Goal: Information Seeking & Learning: Learn about a topic

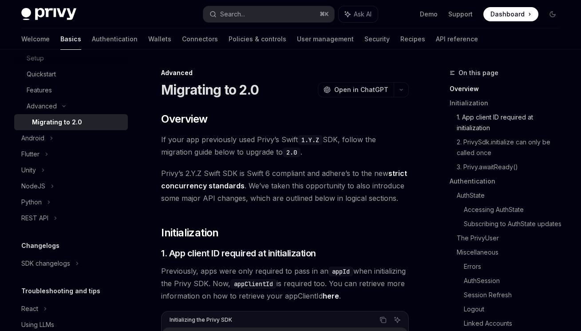
scroll to position [221, 0]
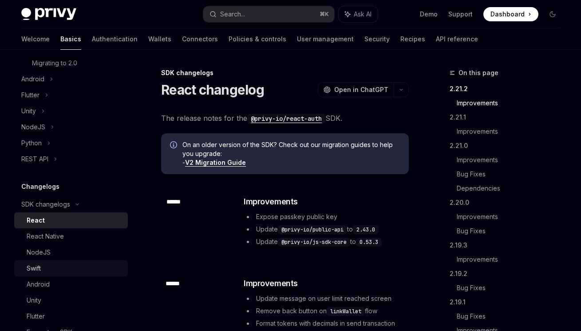
scroll to position [253, 0]
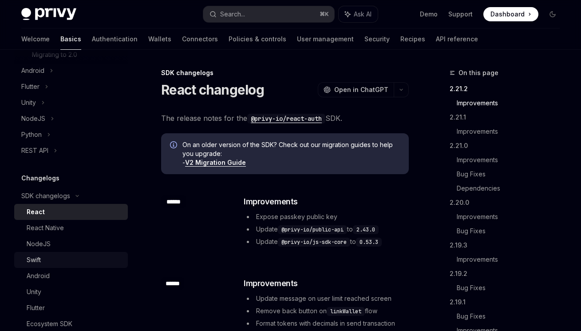
click at [41, 264] on div "Swift" at bounding box center [34, 259] width 14 height 11
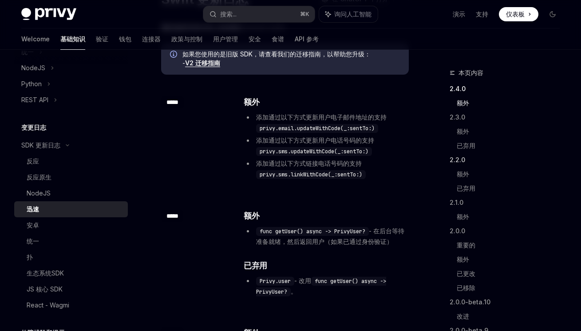
scroll to position [95, 0]
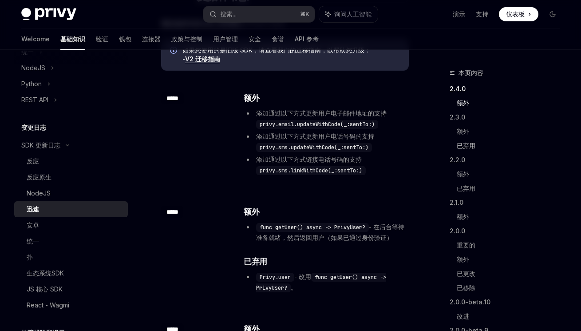
click at [471, 146] on font "已弃用" at bounding box center [466, 146] width 19 height 8
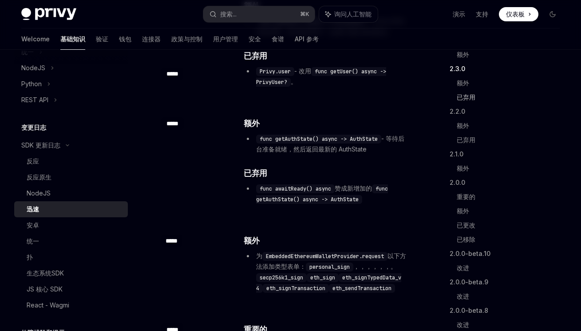
scroll to position [59, 0]
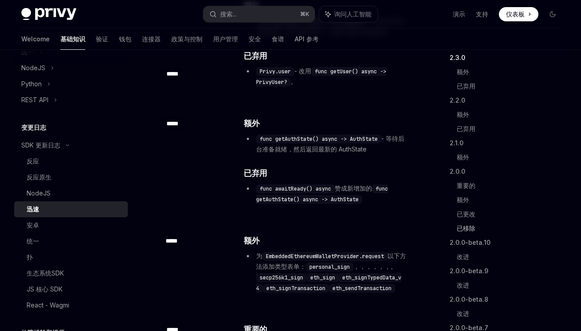
click at [472, 227] on font "已移除" at bounding box center [466, 228] width 19 height 8
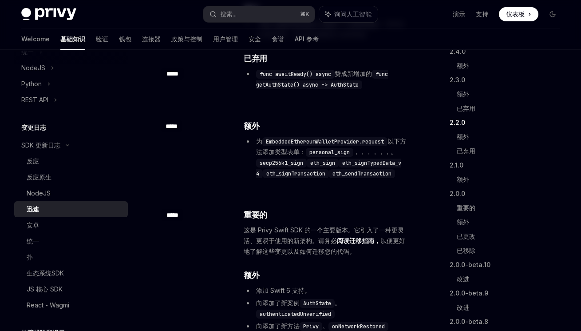
scroll to position [410, 0]
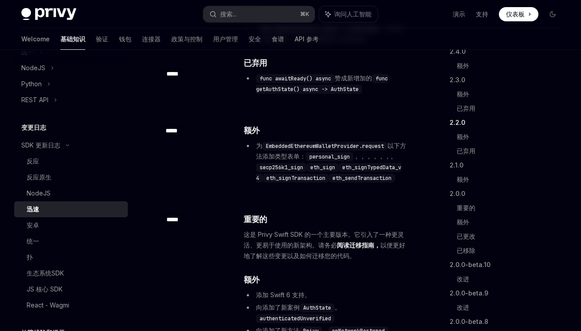
click at [358, 245] on font "阅读迁移指南，" at bounding box center [358, 245] width 43 height 8
click at [353, 245] on font "阅读迁移指南，" at bounding box center [358, 245] width 43 height 8
type textarea "*"
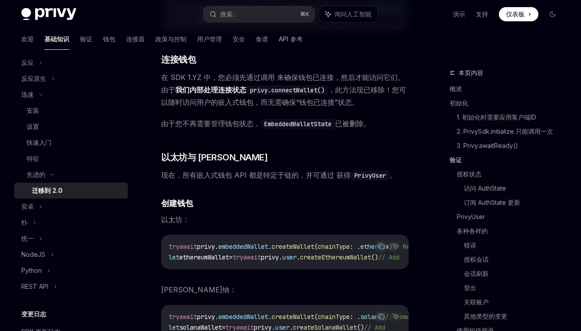
scroll to position [2921, 0]
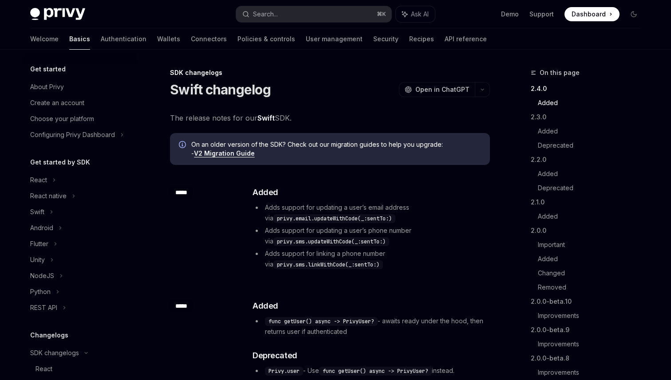
scroll to position [202, 0]
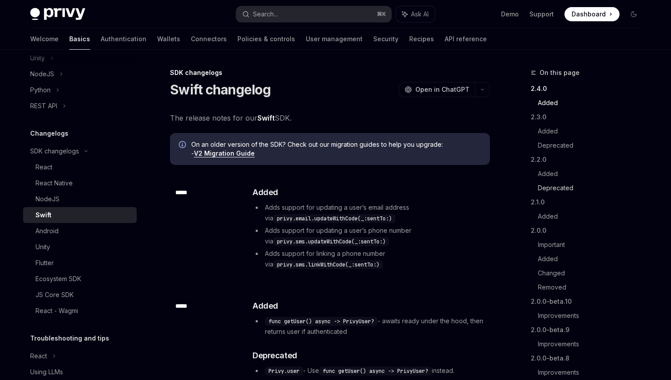
click at [555, 190] on link "Deprecated" at bounding box center [593, 188] width 110 height 14
